Goal: Task Accomplishment & Management: Use online tool/utility

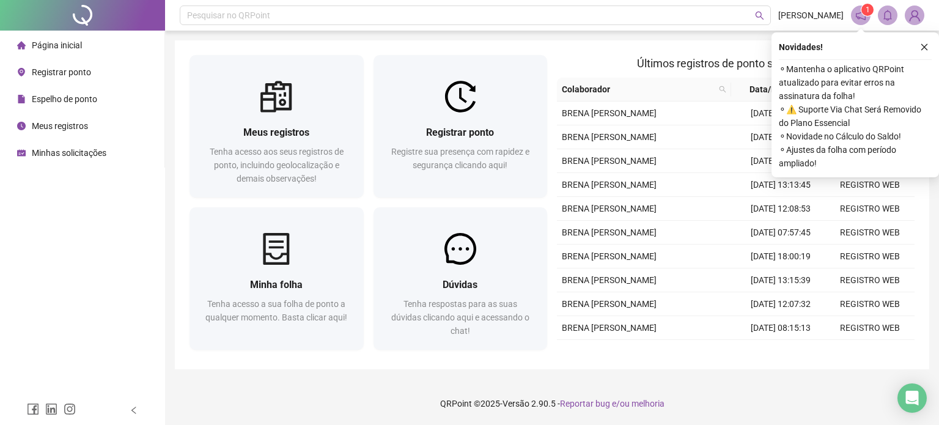
click at [52, 135] on div "Meus registros" at bounding box center [52, 126] width 71 height 24
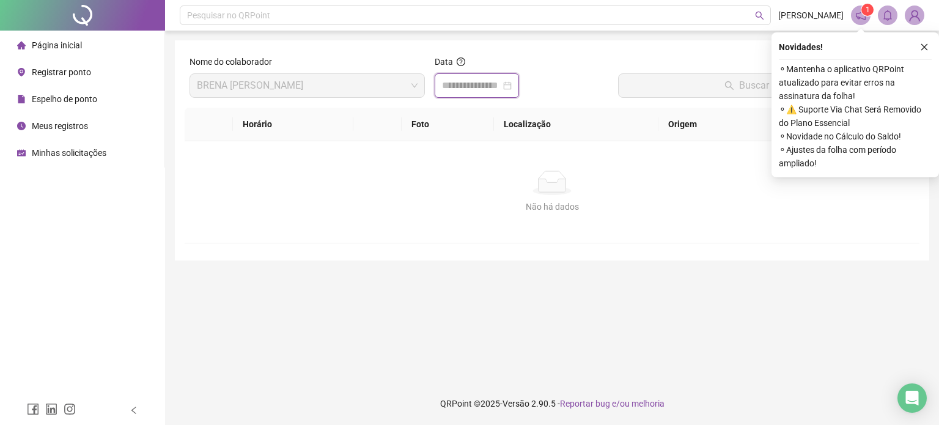
click at [473, 90] on input at bounding box center [471, 85] width 59 height 15
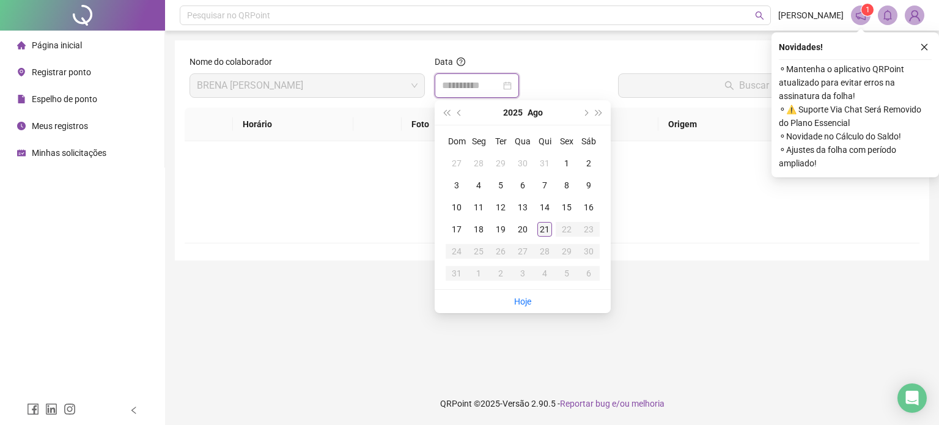
type input "**********"
click at [545, 228] on div "21" at bounding box center [544, 229] width 15 height 15
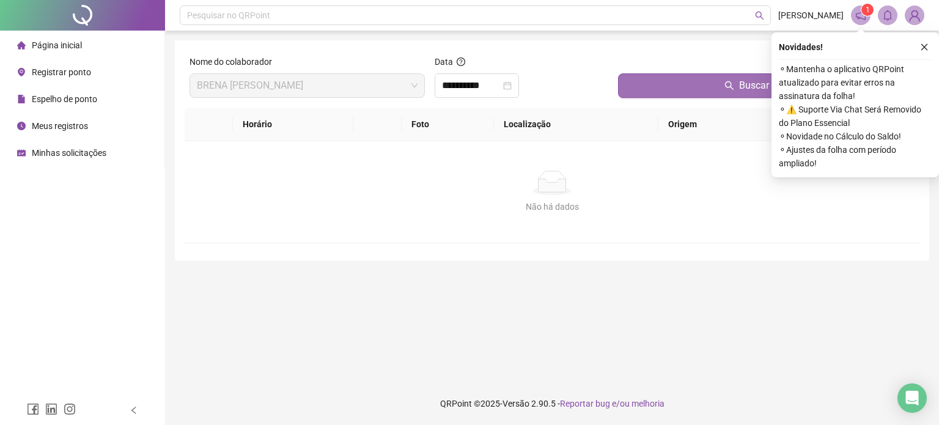
click at [654, 86] on button "Buscar registros" at bounding box center [766, 85] width 297 height 24
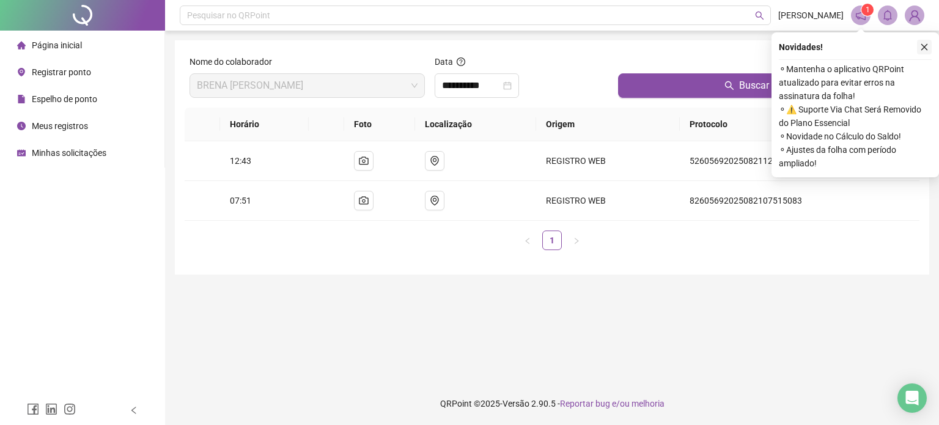
click at [922, 48] on icon "close" at bounding box center [924, 47] width 9 height 9
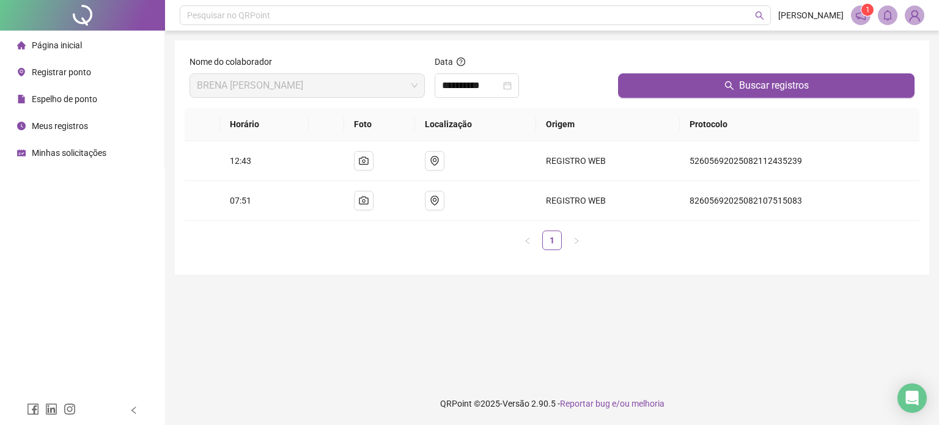
click at [35, 48] on span "Página inicial" at bounding box center [57, 45] width 50 height 10
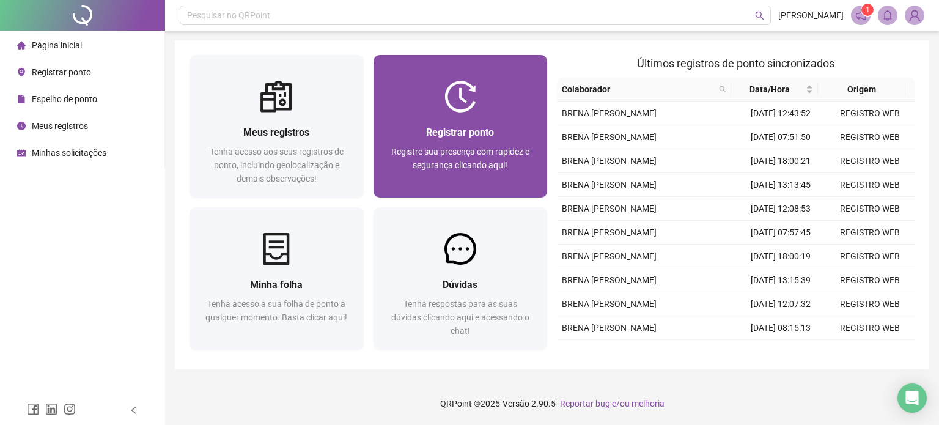
click at [458, 114] on div "Registrar ponto Registre sua presença com rapidez e segurança clicando aqui!" at bounding box center [461, 155] width 174 height 85
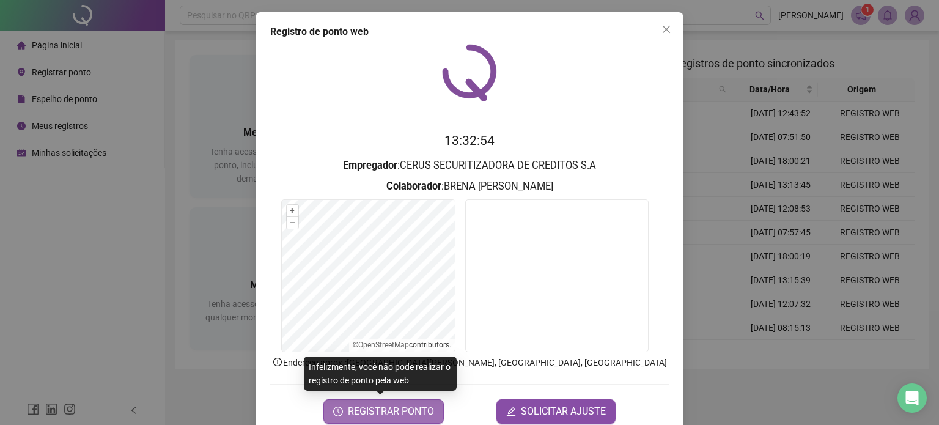
click at [396, 410] on span "REGISTRAR PONTO" at bounding box center [391, 411] width 86 height 15
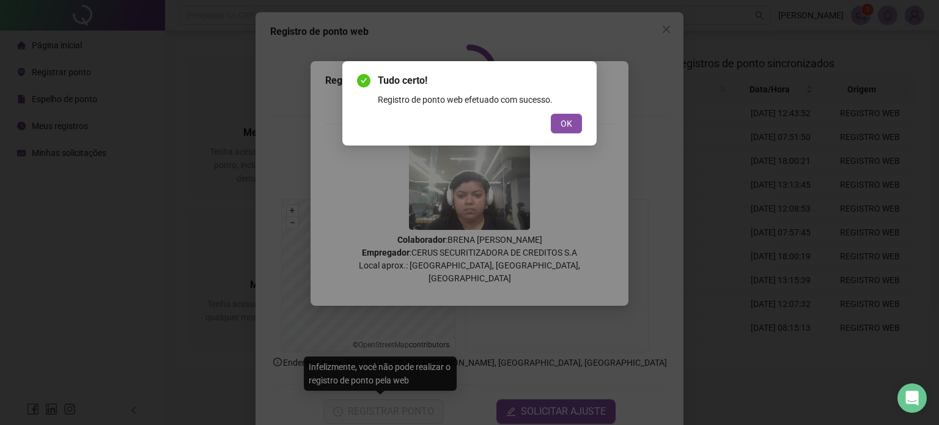
click at [563, 128] on span "OK" at bounding box center [567, 123] width 12 height 13
